Goal: Task Accomplishment & Management: Manage account settings

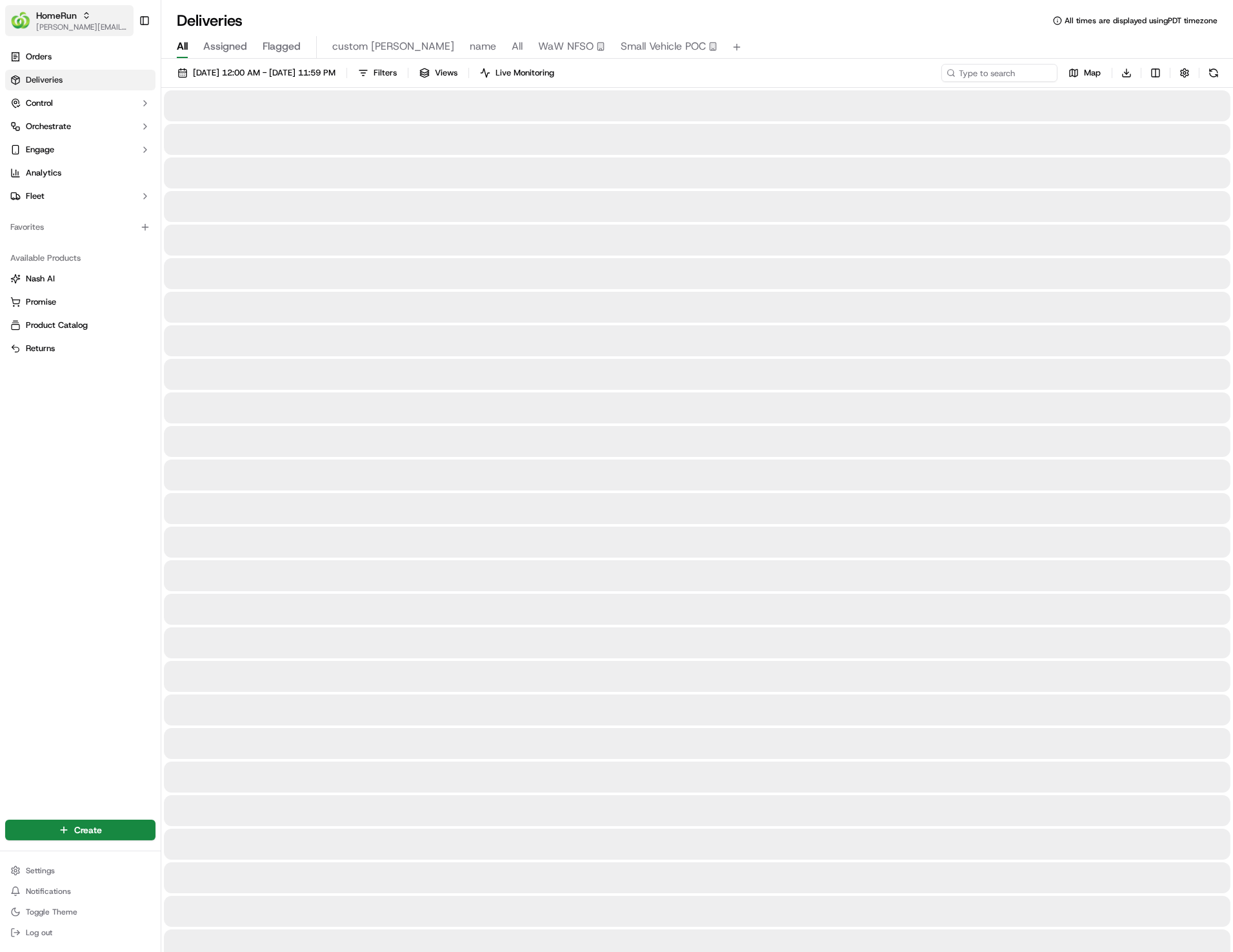
click at [81, 26] on span "[PERSON_NAME][EMAIL_ADDRESS][DOMAIN_NAME]" at bounding box center [82, 27] width 92 height 10
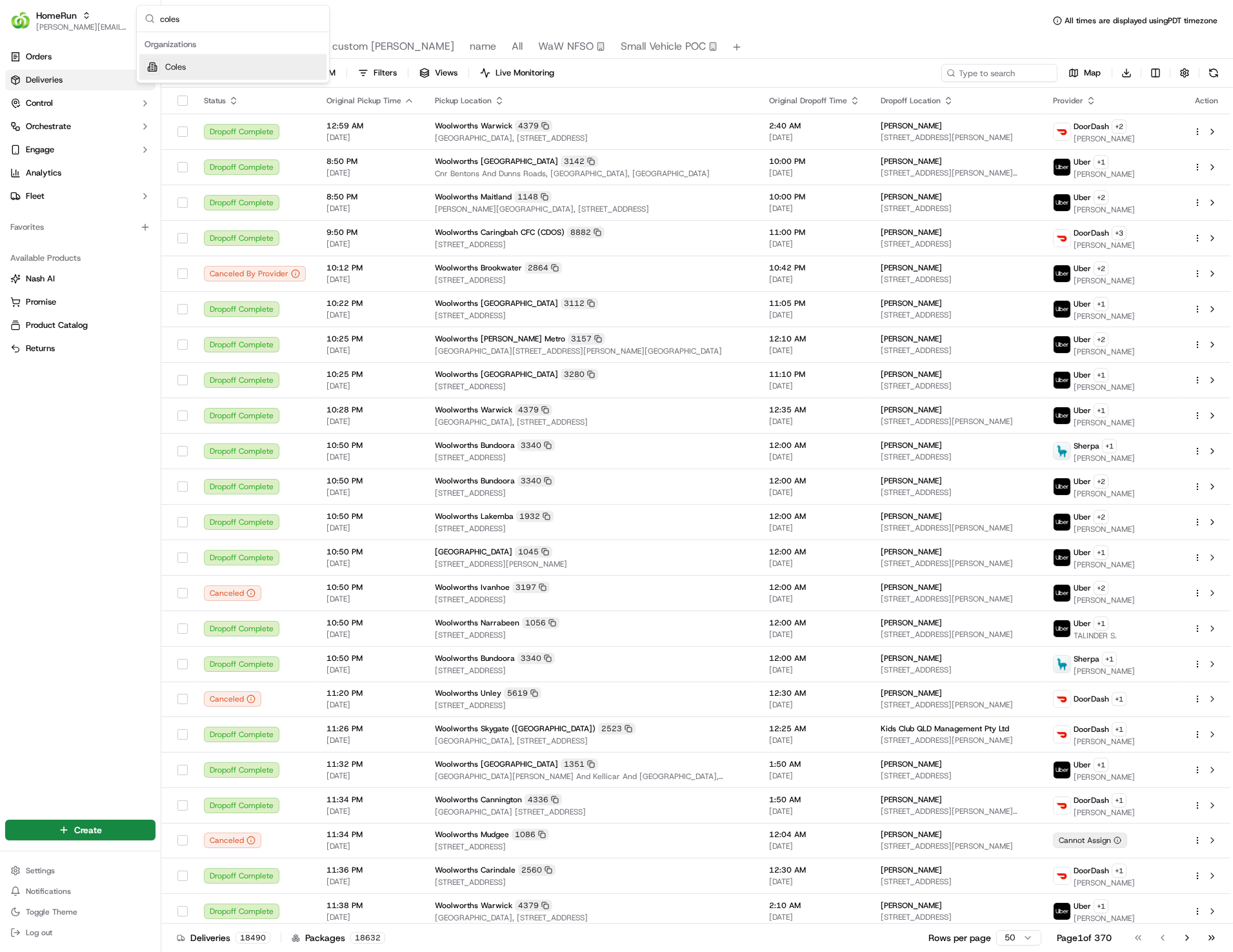
type input "coles"
click at [219, 60] on div "Coles" at bounding box center [233, 67] width 187 height 26
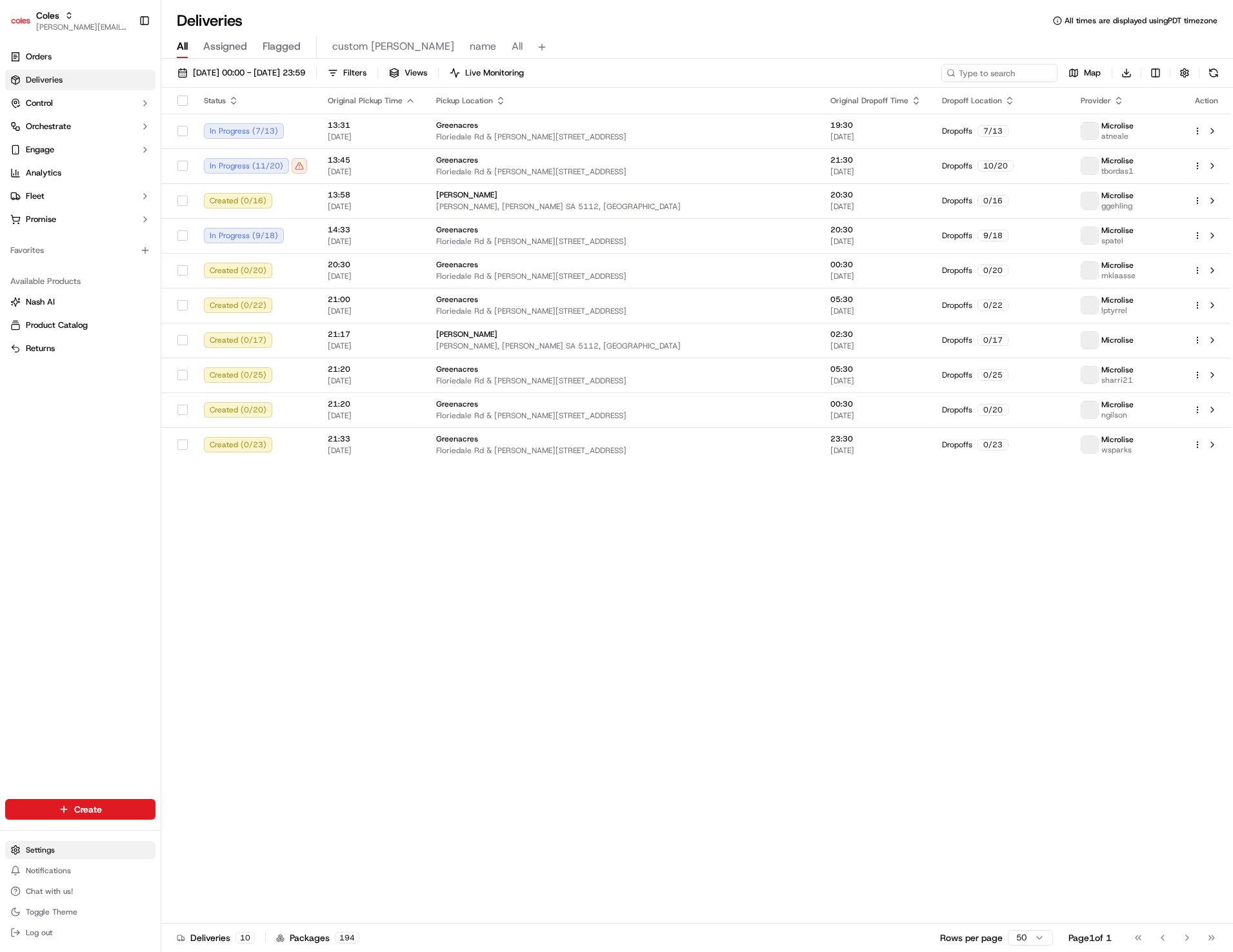
click at [96, 850] on html "Coles aziz@usenash.com Toggle Sidebar Orders Deliveries Control Orchestrate Eng…" at bounding box center [616, 476] width 1233 height 952
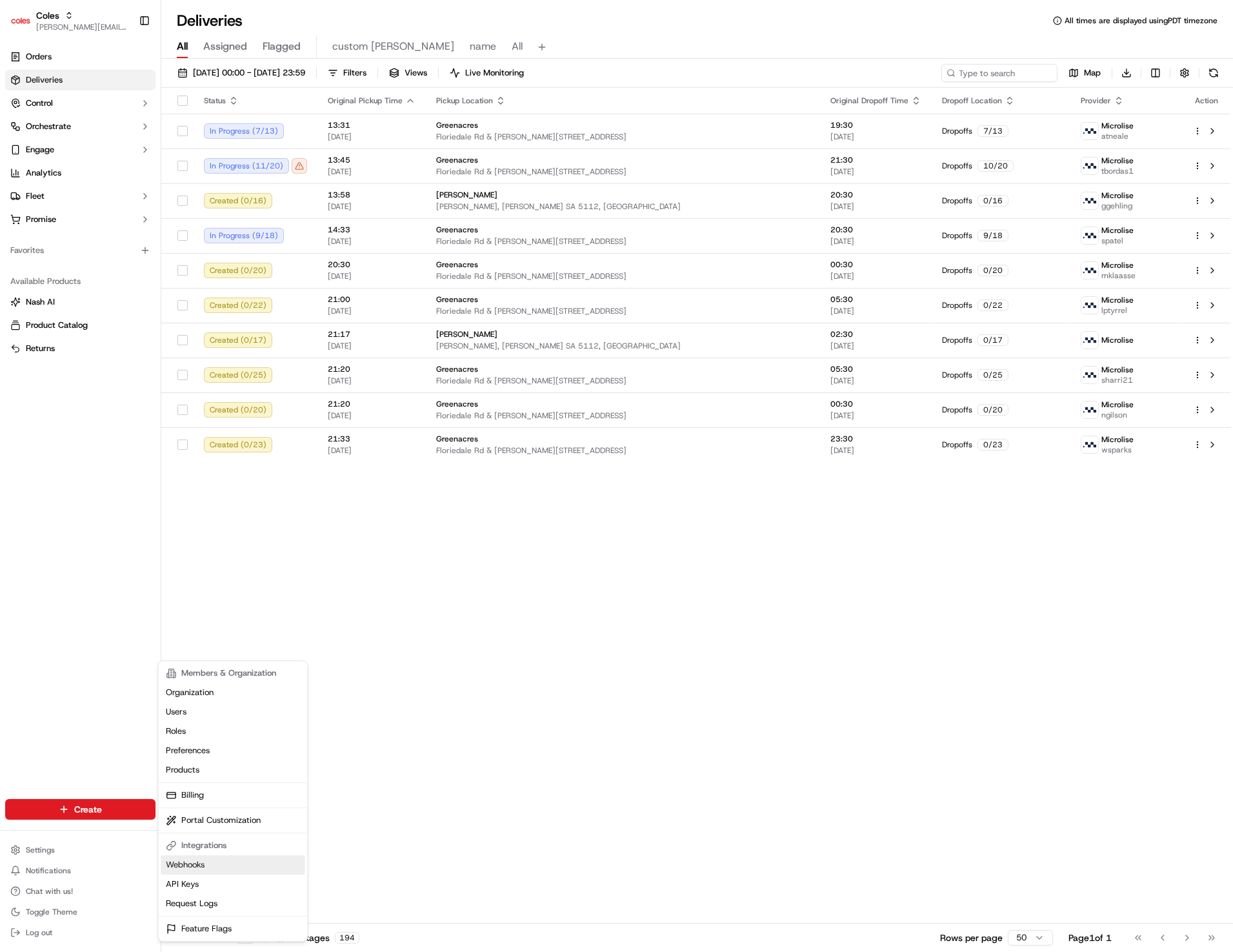
click at [248, 859] on link "Webhooks" at bounding box center [233, 864] width 144 height 20
